Goal: Communication & Community: Answer question/provide support

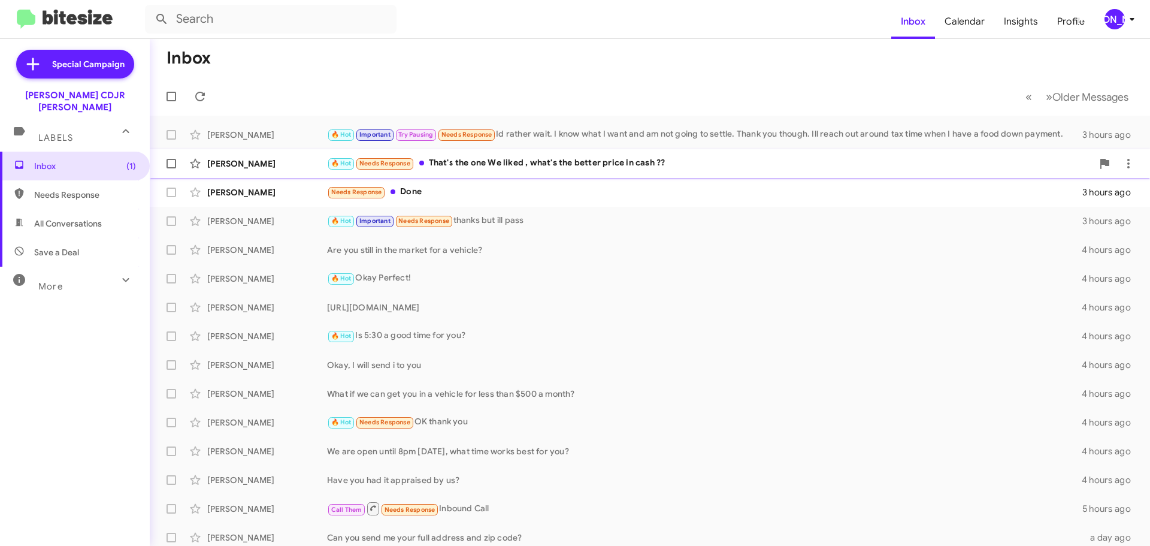
click at [441, 165] on div "🔥 Hot Needs Response That's the one We liked , what's the better price in cash …" at bounding box center [709, 163] width 765 height 14
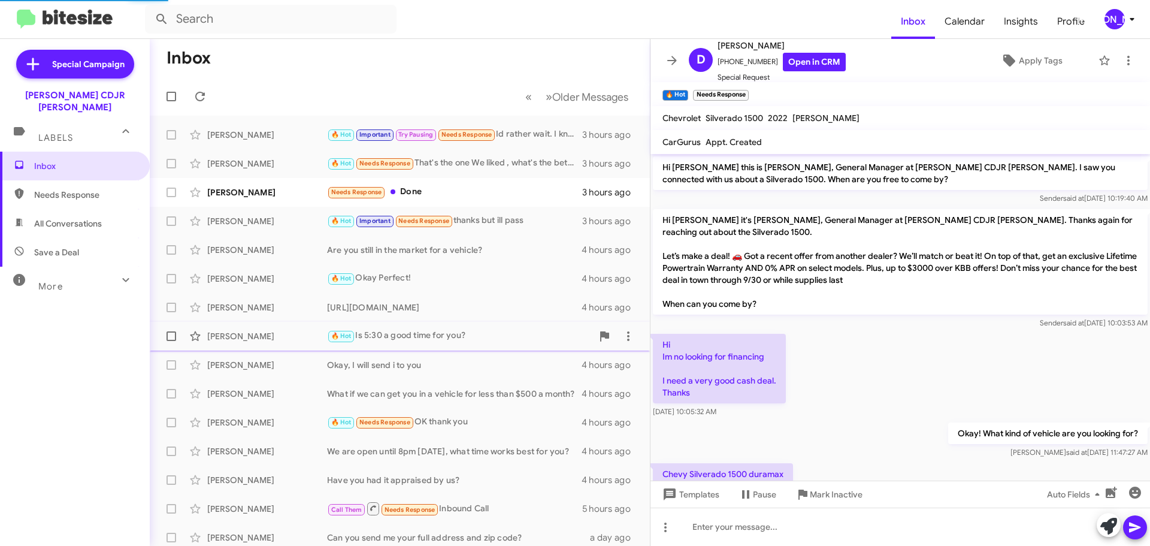
scroll to position [199, 0]
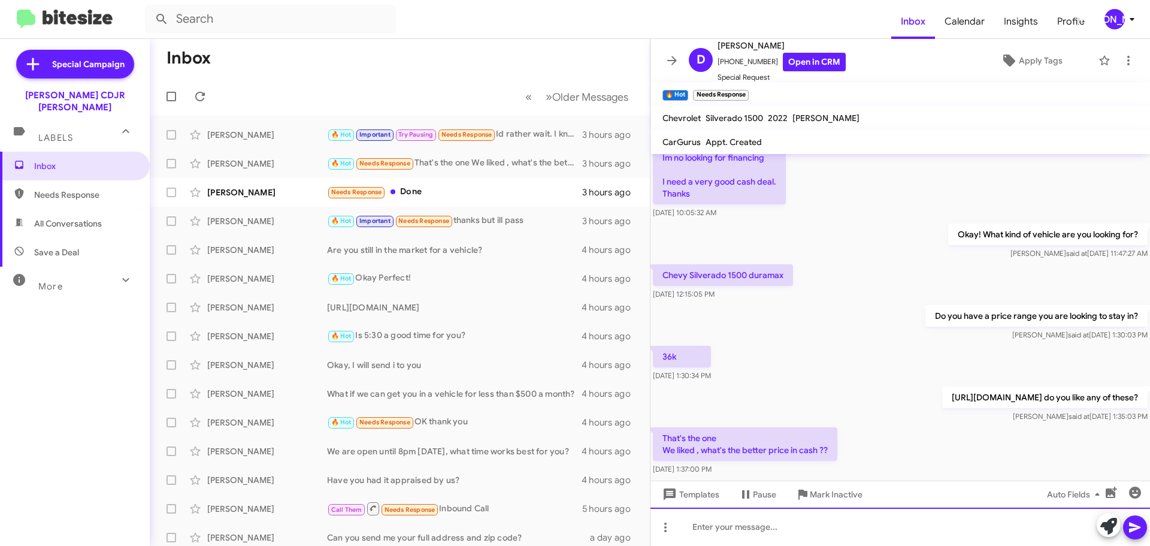
click at [820, 524] on div at bounding box center [899, 526] width 499 height 38
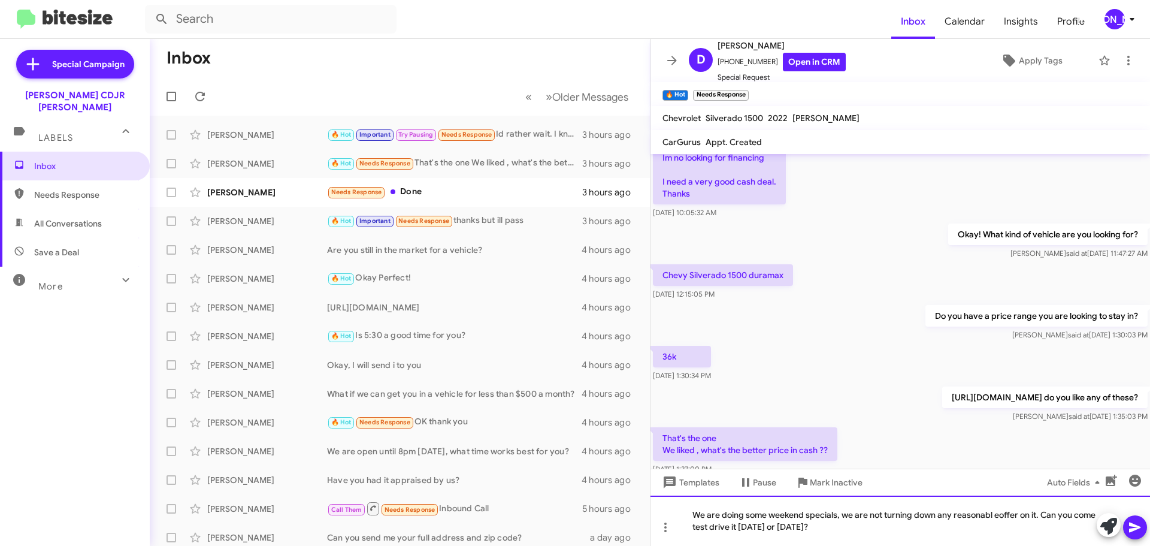
click at [995, 514] on div "We are doing some weekend specials, we are not turning down any reasonabl eoffe…" at bounding box center [899, 520] width 499 height 50
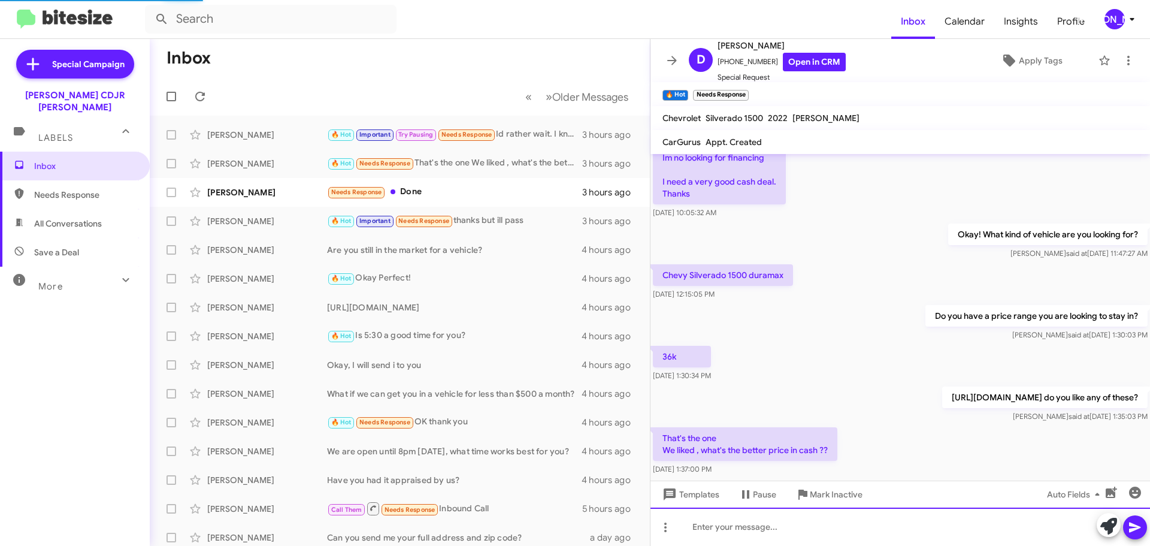
scroll to position [0, 0]
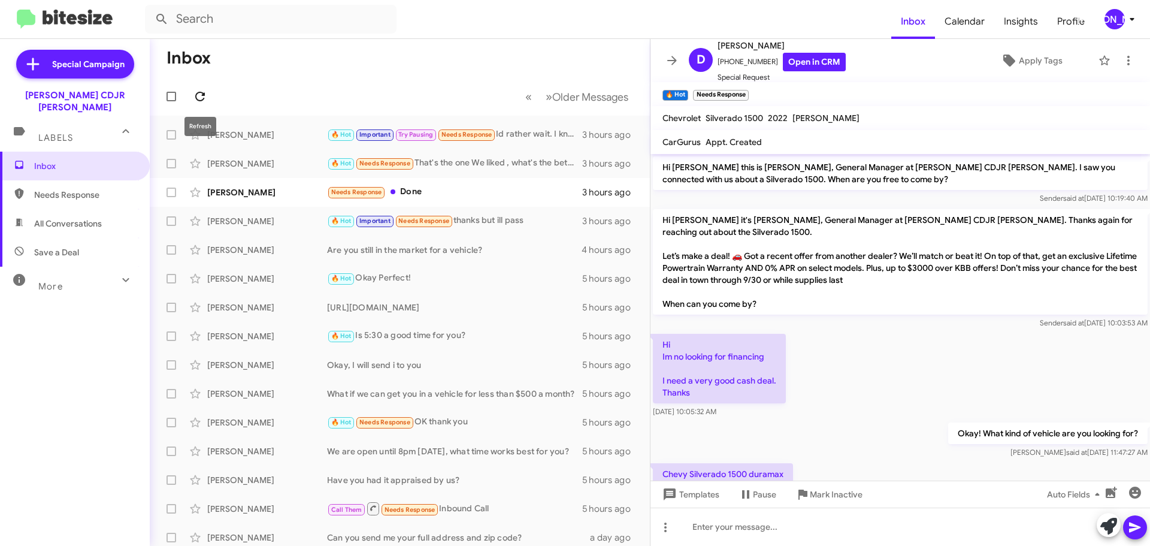
click at [200, 96] on icon at bounding box center [200, 96] width 14 height 14
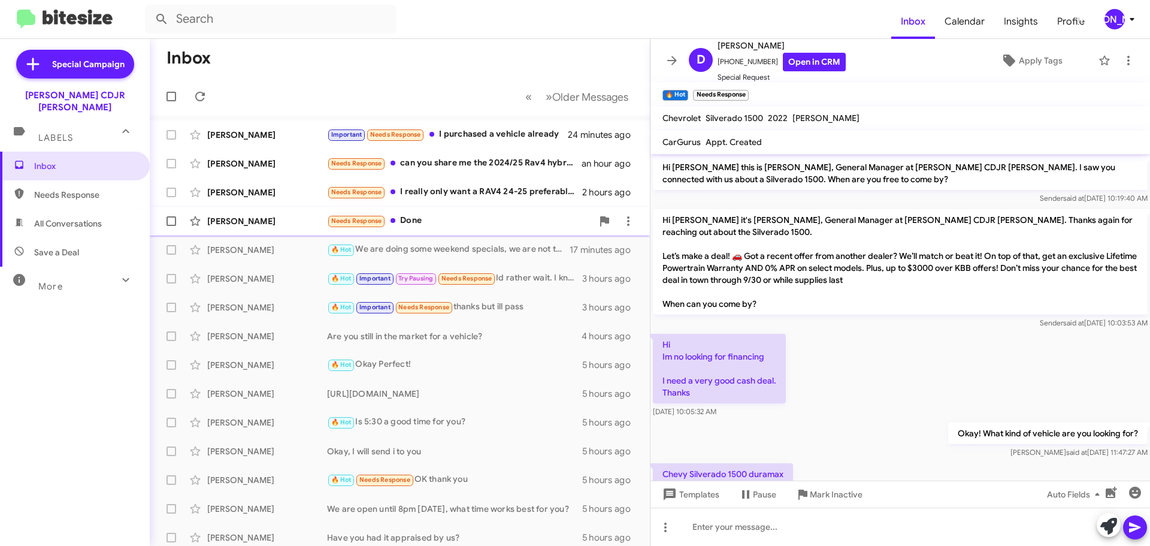
click at [470, 225] on div "Needs Response Done" at bounding box center [459, 221] width 265 height 14
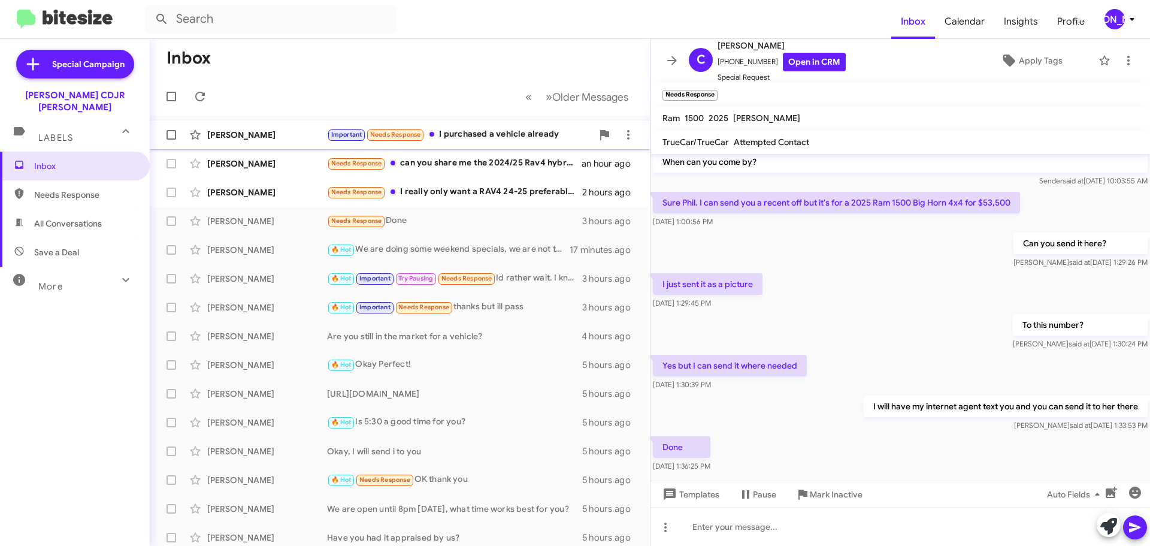
click at [480, 134] on div "Important Needs Response I purchased a vehicle already" at bounding box center [459, 135] width 265 height 14
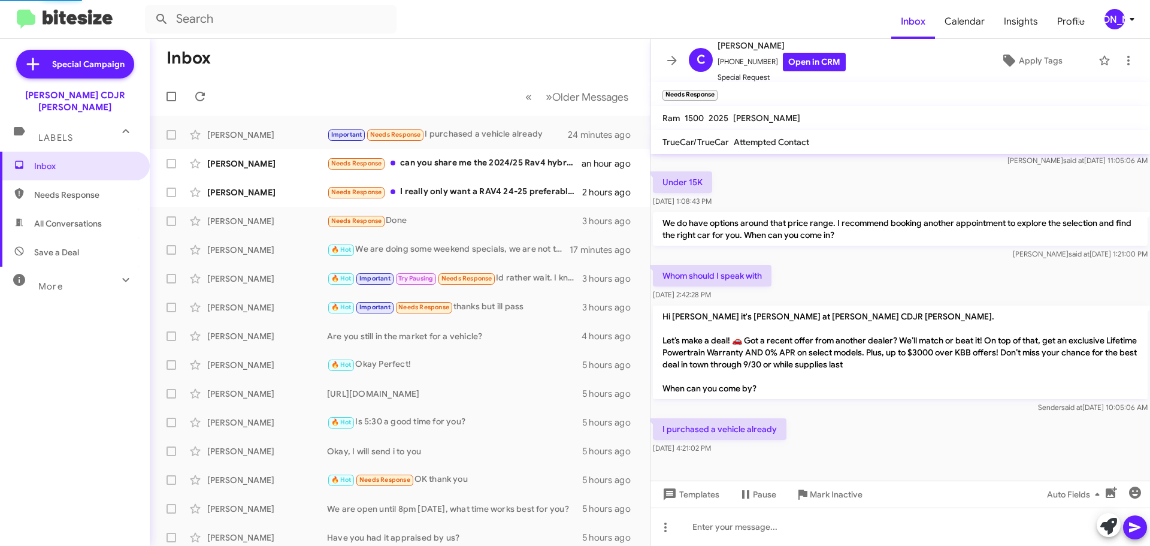
scroll to position [179, 0]
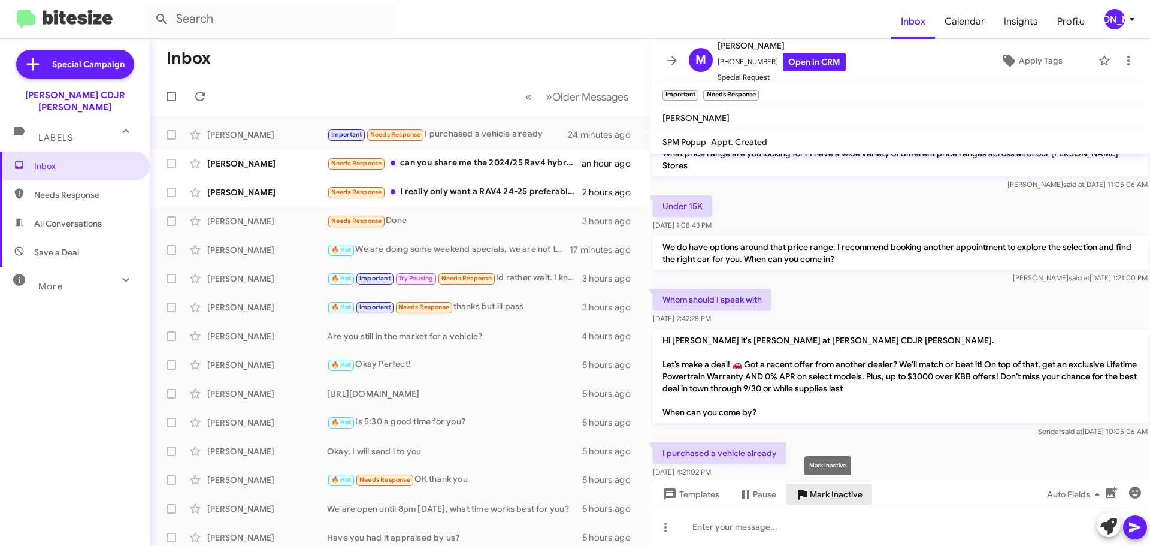
click at [818, 496] on span "Mark Inactive" at bounding box center [836, 494] width 53 height 22
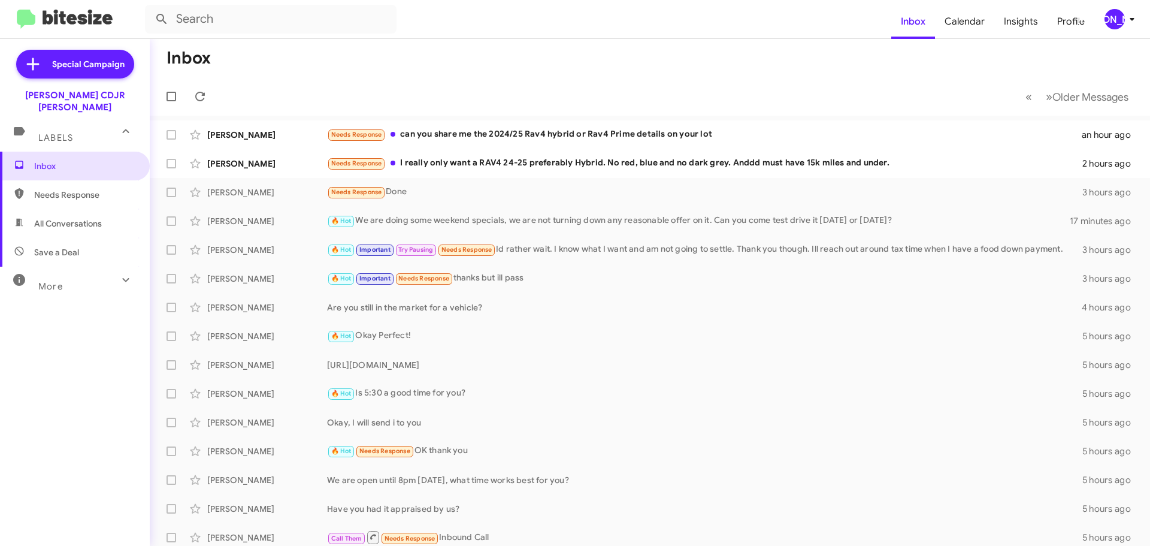
click at [1119, 19] on div "[PERSON_NAME]" at bounding box center [1114, 19] width 20 height 20
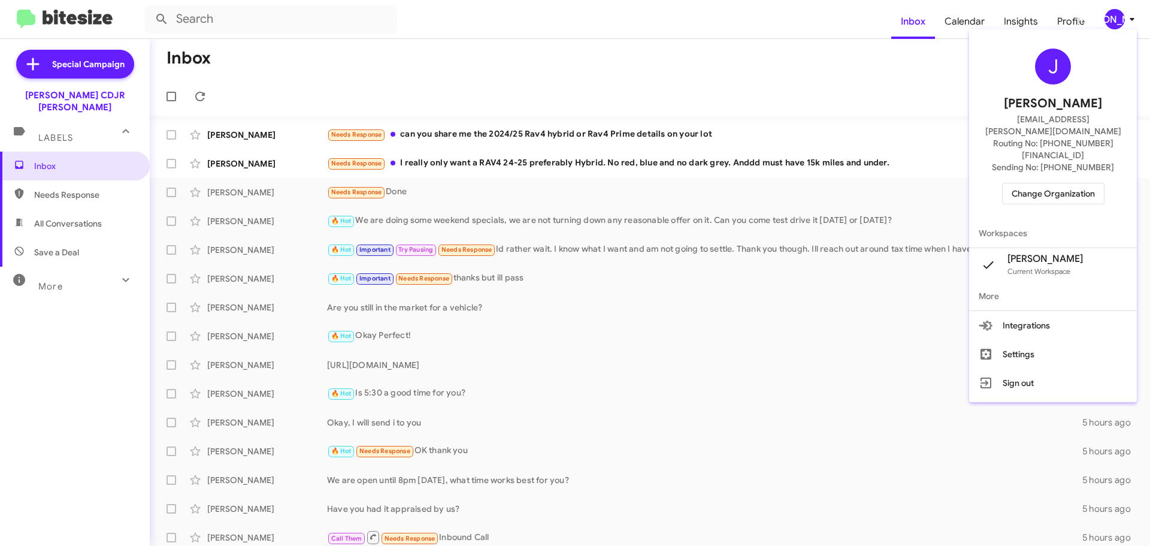
click at [1061, 183] on span "Change Organization" at bounding box center [1052, 193] width 83 height 20
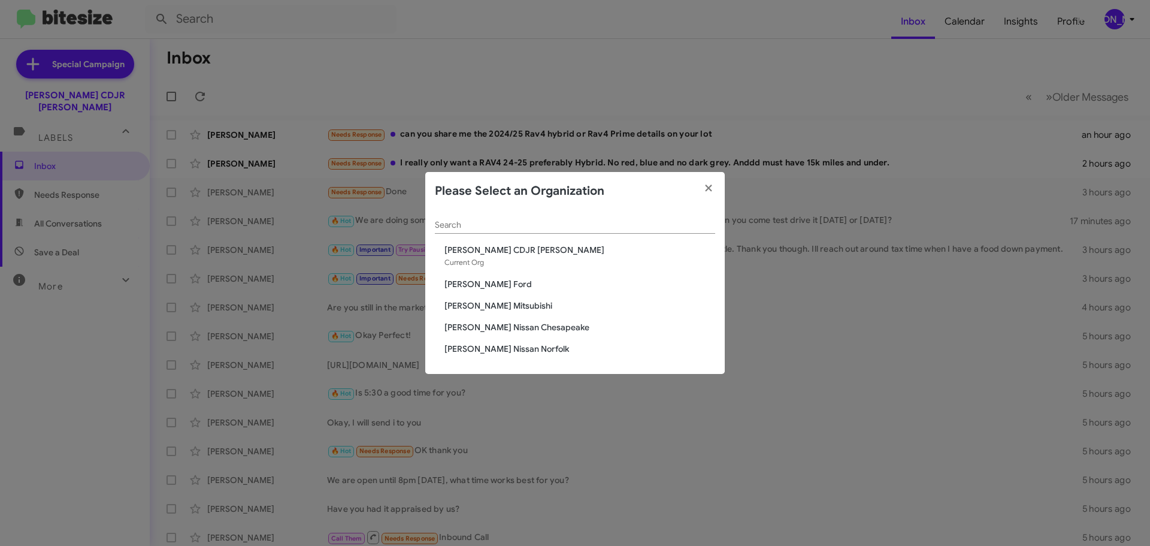
click at [487, 301] on span "[PERSON_NAME] Mitsubishi" at bounding box center [579, 305] width 271 height 12
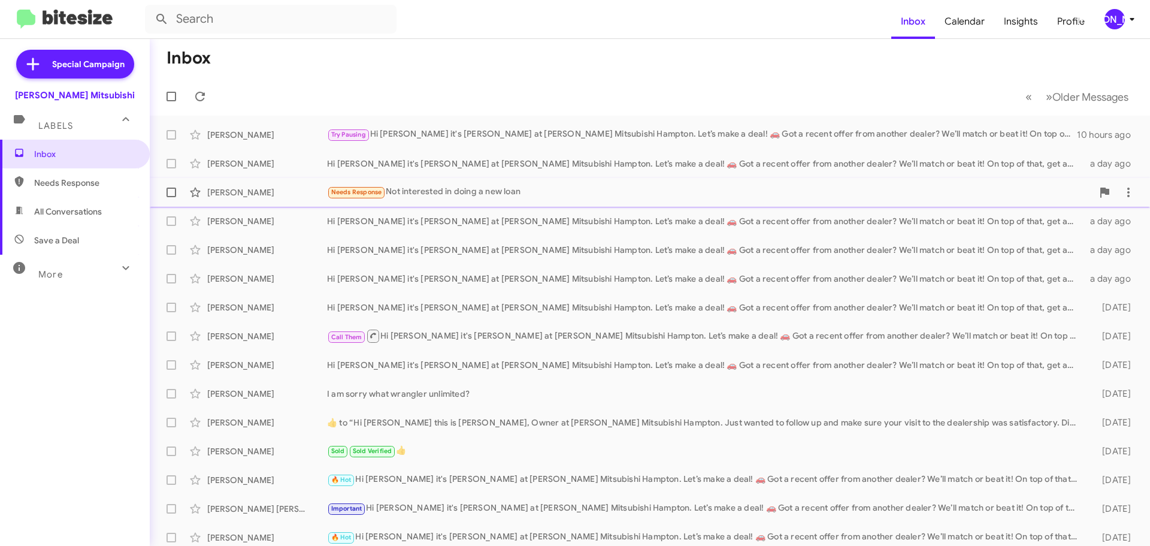
scroll to position [150, 0]
